Goal: Information Seeking & Learning: Check status

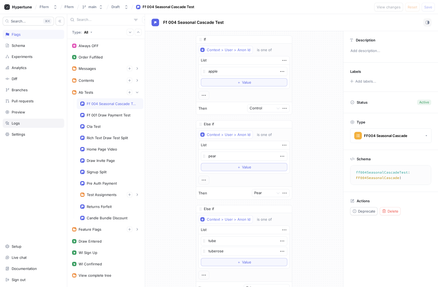
scroll to position [210, 0]
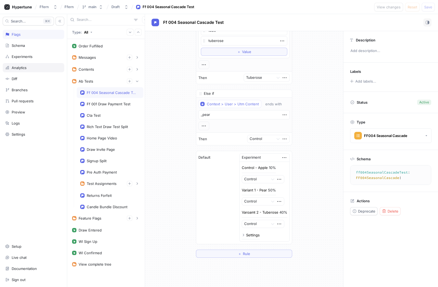
click at [35, 70] on div "Analytics" at bounding box center [33, 67] width 61 height 9
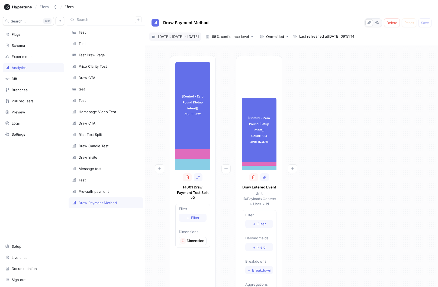
click at [189, 38] on span "[DATE]: [DATE] - [DATE]" at bounding box center [178, 36] width 41 height 5
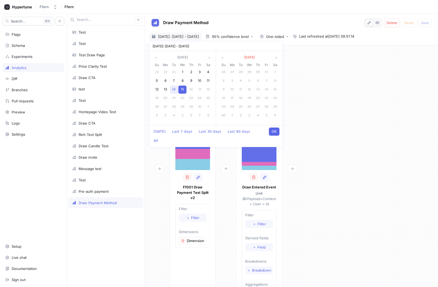
click at [175, 88] on span "14" at bounding box center [174, 89] width 4 height 4
click at [181, 91] on div "15" at bounding box center [182, 90] width 8 height 8
click at [276, 132] on button "OK" at bounding box center [274, 132] width 11 height 8
type textarea "x"
type input "[DATE] ~ [DATE]"
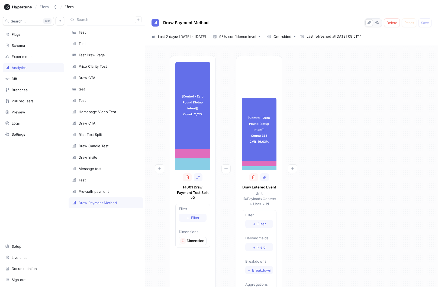
click at [341, 110] on div "[Control - Zero Pound (Setup intent)] Count: 2,277 [Control - Zero Pound (Setup…" at bounding box center [291, 183] width 284 height 255
click at [183, 38] on span "Last 2 days: [DATE] - [DATE]" at bounding box center [182, 36] width 48 height 5
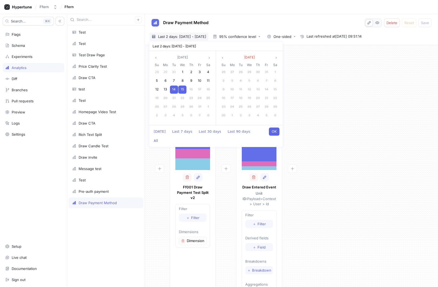
click at [183, 89] on span "15" at bounding box center [182, 89] width 3 height 4
click at [274, 130] on button "OK" at bounding box center [274, 132] width 11 height 8
type textarea "x"
type input "[DATE] ~ [DATE]"
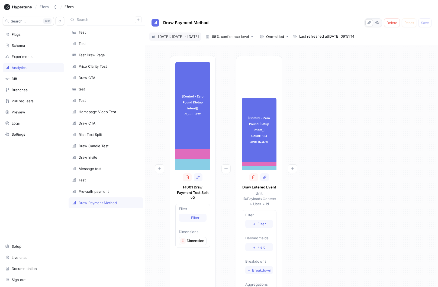
click at [192, 37] on span "[DATE]: [DATE] - [DATE]" at bounding box center [178, 36] width 41 height 5
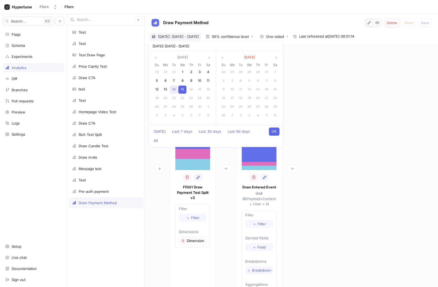
click at [174, 87] on span "14" at bounding box center [174, 89] width 4 height 4
click at [182, 90] on span "15" at bounding box center [182, 89] width 3 height 4
click at [276, 131] on button "OK" at bounding box center [274, 132] width 11 height 8
type textarea "x"
type input "[DATE] ~ [DATE]"
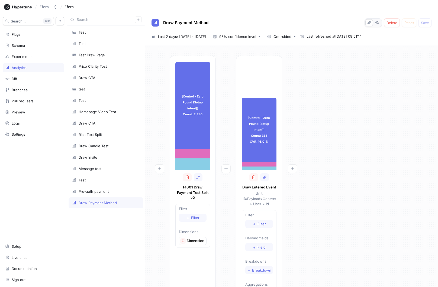
type textarea "x"
